Goal: Task Accomplishment & Management: Manage account settings

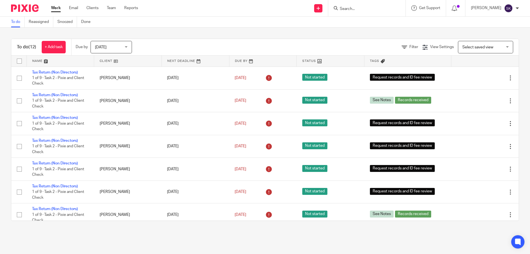
scroll to position [119, 0]
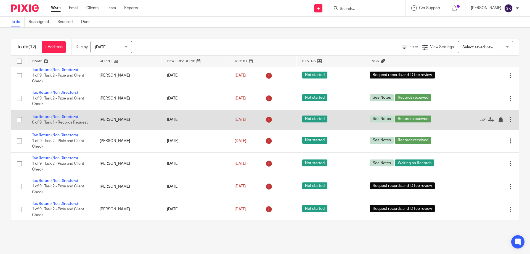
click at [136, 120] on td "[PERSON_NAME]" at bounding box center [128, 120] width 68 height 20
click at [72, 115] on link "Tax Return (Non Directors)" at bounding box center [55, 117] width 46 height 4
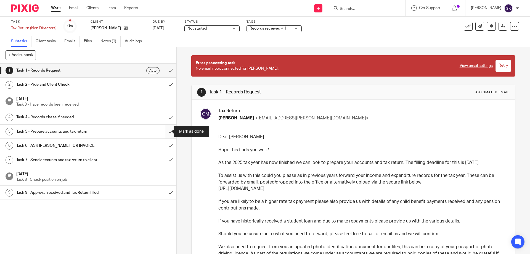
click at [166, 131] on input "submit" at bounding box center [88, 131] width 176 height 14
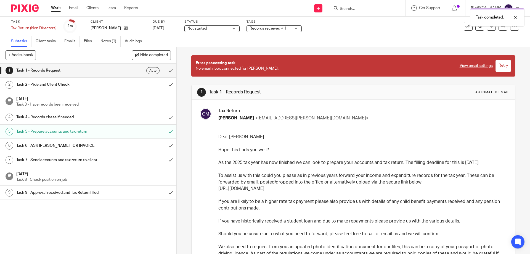
click at [290, 30] on span "Records received + 1" at bounding box center [269, 29] width 41 height 6
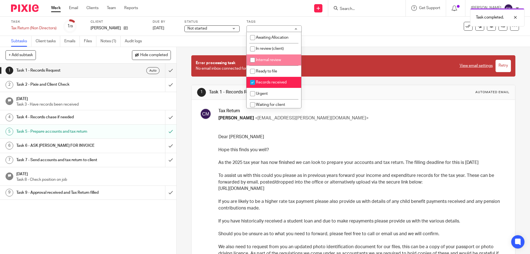
click at [280, 60] on span "Internal review" at bounding box center [268, 60] width 25 height 4
checkbox input "true"
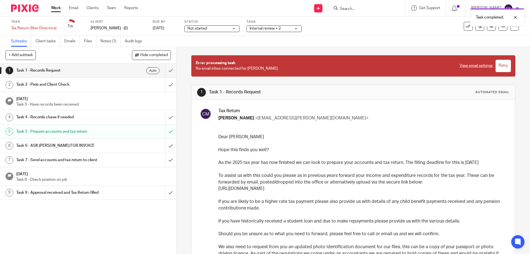
click at [382, 36] on div "Subtasks Client tasks Emails Files Notes (1) Audit logs" at bounding box center [265, 41] width 530 height 11
click at [498, 27] on link at bounding box center [502, 26] width 9 height 9
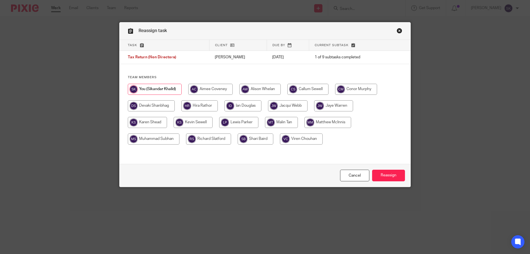
click at [243, 108] on input "radio" at bounding box center [242, 105] width 37 height 11
radio input "true"
click at [387, 177] on input "Reassign" at bounding box center [388, 175] width 33 height 12
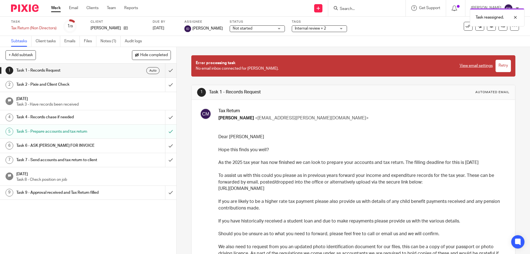
click at [57, 7] on link "Work" at bounding box center [56, 8] width 10 height 6
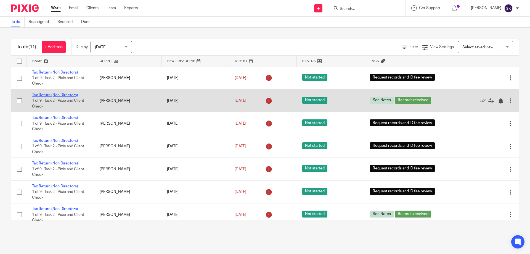
click at [72, 94] on link "Tax Return (Non Directors)" at bounding box center [55, 95] width 46 height 4
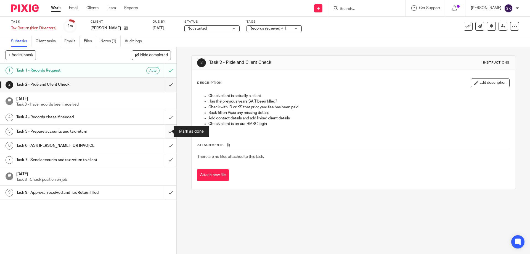
click at [168, 130] on input "submit" at bounding box center [88, 131] width 176 height 14
click at [299, 30] on div "Records received + 1" at bounding box center [273, 28] width 55 height 7
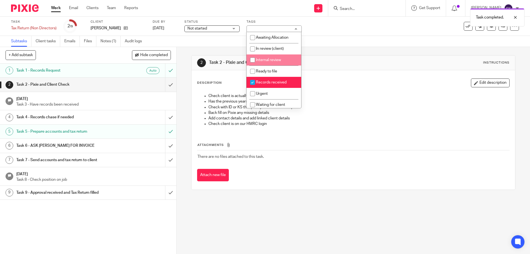
click at [283, 58] on li "Internal review" at bounding box center [273, 59] width 55 height 11
checkbox input "true"
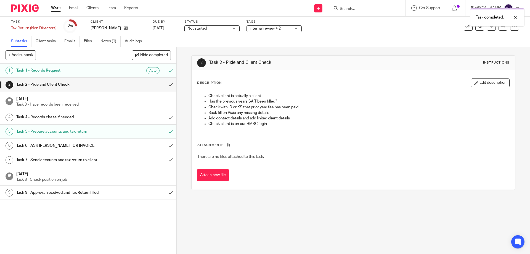
click at [371, 41] on div "Subtasks Client tasks Emails Files Notes (1) Audit logs" at bounding box center [265, 41] width 530 height 11
click at [501, 28] on icon at bounding box center [503, 26] width 4 height 4
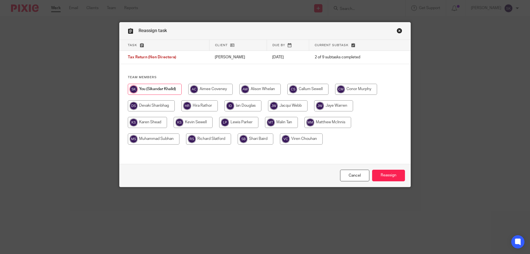
click at [252, 106] on input "radio" at bounding box center [242, 105] width 37 height 11
radio input "true"
click at [388, 177] on input "Reassign" at bounding box center [388, 175] width 33 height 12
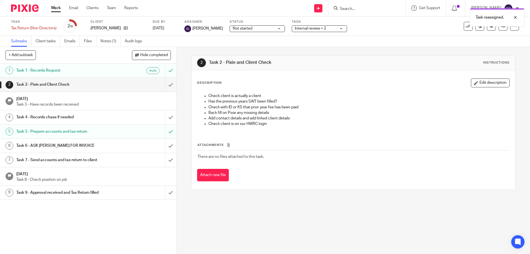
click at [58, 6] on link "Work" at bounding box center [56, 8] width 10 height 6
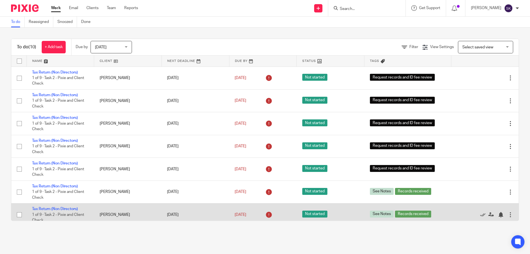
scroll to position [74, 0]
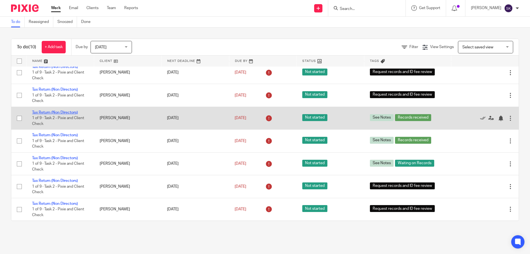
click at [69, 110] on link "Tax Return (Non Directors)" at bounding box center [55, 112] width 46 height 4
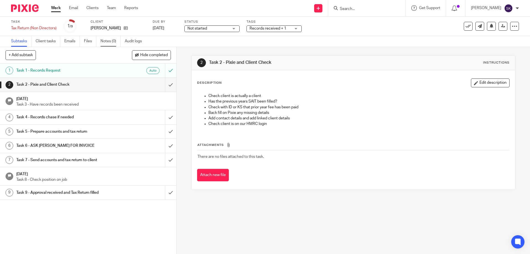
click at [111, 42] on link "Notes (0)" at bounding box center [110, 41] width 20 height 11
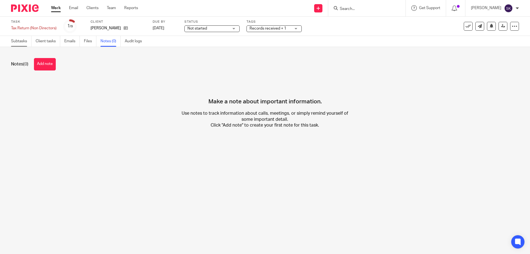
click at [20, 44] on link "Subtasks" at bounding box center [21, 41] width 20 height 11
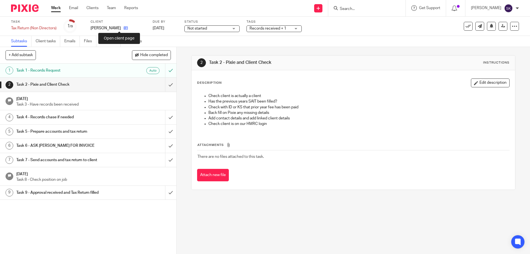
click at [124, 28] on icon at bounding box center [126, 28] width 4 height 4
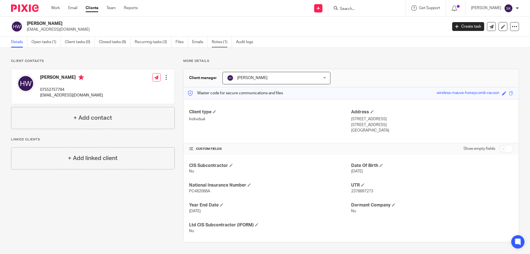
click at [224, 44] on link "Notes (1)" at bounding box center [222, 42] width 20 height 11
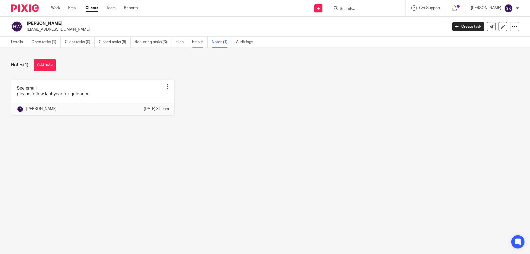
click at [195, 42] on link "Emails" at bounding box center [199, 42] width 15 height 11
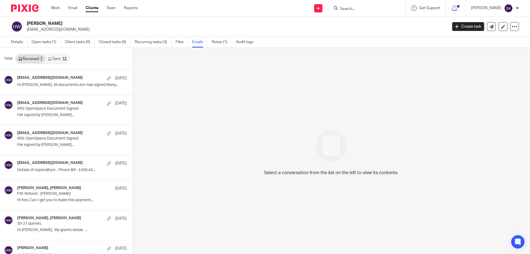
click at [57, 58] on link "Sent 12" at bounding box center [57, 58] width 24 height 9
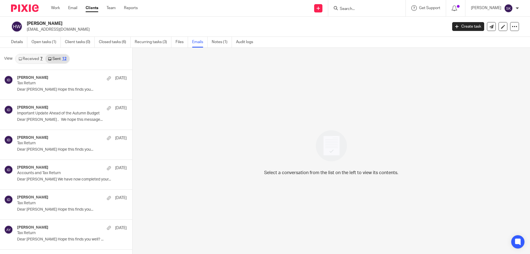
scroll to position [1, 0]
click at [39, 41] on link "Open tasks (1)" at bounding box center [45, 41] width 29 height 11
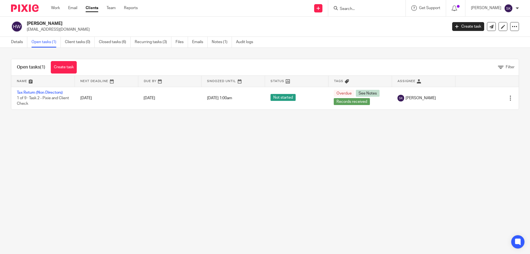
click at [118, 42] on link "Closed tasks (6)" at bounding box center [115, 42] width 32 height 11
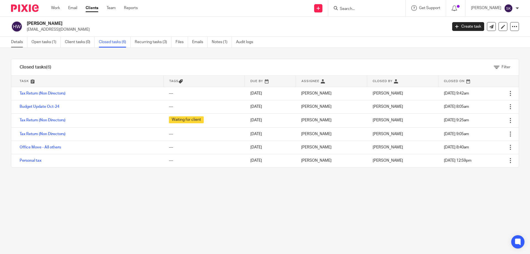
click at [16, 44] on link "Details" at bounding box center [19, 42] width 16 height 11
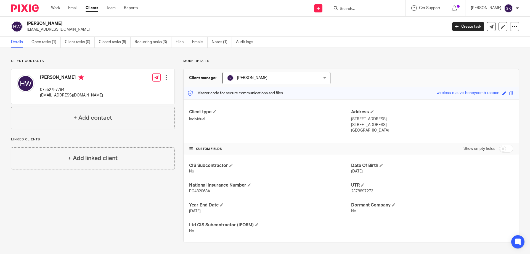
click at [19, 45] on link "Details" at bounding box center [19, 42] width 16 height 11
click at [57, 8] on link "Work" at bounding box center [55, 8] width 9 height 6
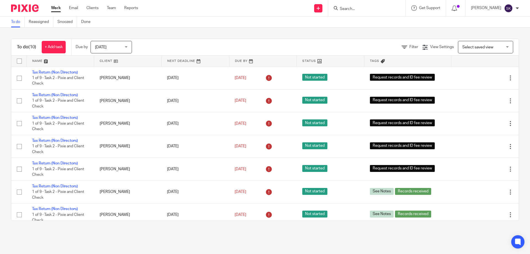
scroll to position [74, 0]
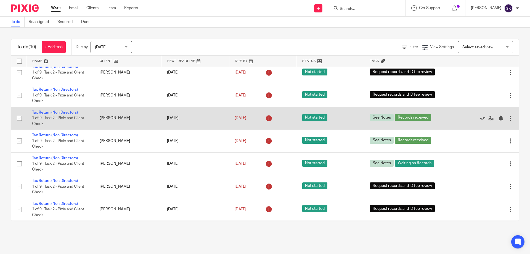
click at [73, 111] on link "Tax Return (Non Directors)" at bounding box center [55, 112] width 46 height 4
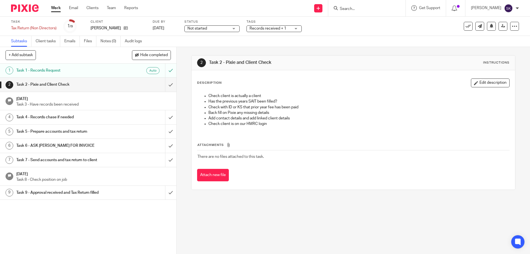
click at [285, 30] on span "Records received + 1" at bounding box center [267, 28] width 37 height 4
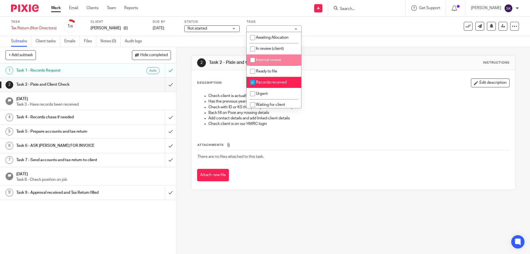
click at [273, 56] on li "Internal review" at bounding box center [273, 59] width 55 height 11
checkbox input "true"
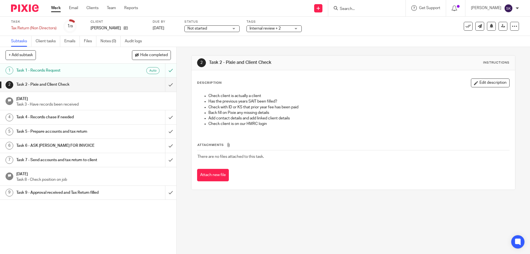
click at [349, 229] on div "2 Task 2 - Pixie and Client Check Instructions Description Edit description Che…" at bounding box center [353, 150] width 353 height 207
click at [166, 134] on input "submit" at bounding box center [88, 131] width 176 height 14
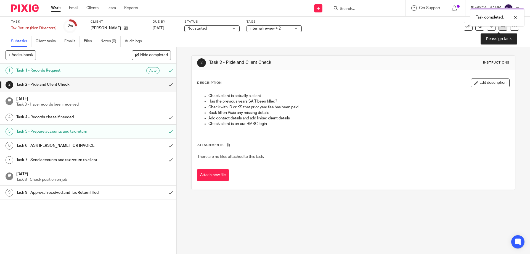
click at [498, 27] on link at bounding box center [502, 26] width 9 height 9
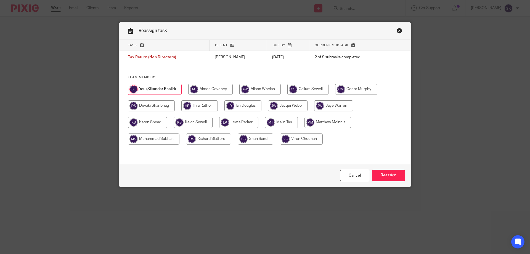
click at [255, 104] on input "radio" at bounding box center [242, 105] width 37 height 11
radio input "true"
click at [385, 176] on input "Reassign" at bounding box center [388, 175] width 33 height 12
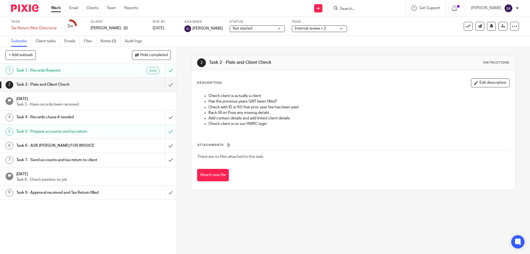
click at [57, 10] on link "Work" at bounding box center [56, 8] width 10 height 6
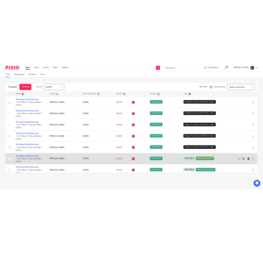
scroll to position [51, 0]
